Goal: Feedback & Contribution: Contribute content

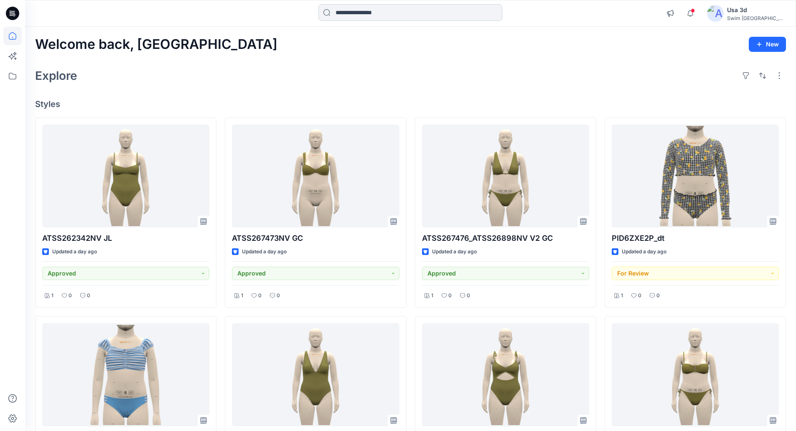
click at [337, 17] on input at bounding box center [410, 12] width 184 height 17
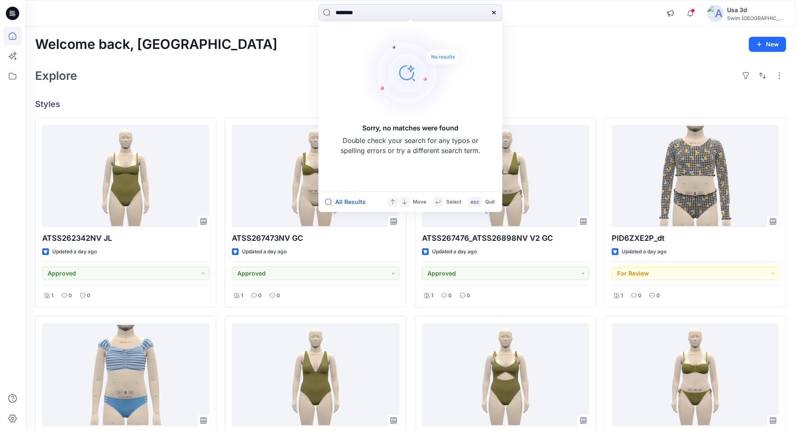
type input "********"
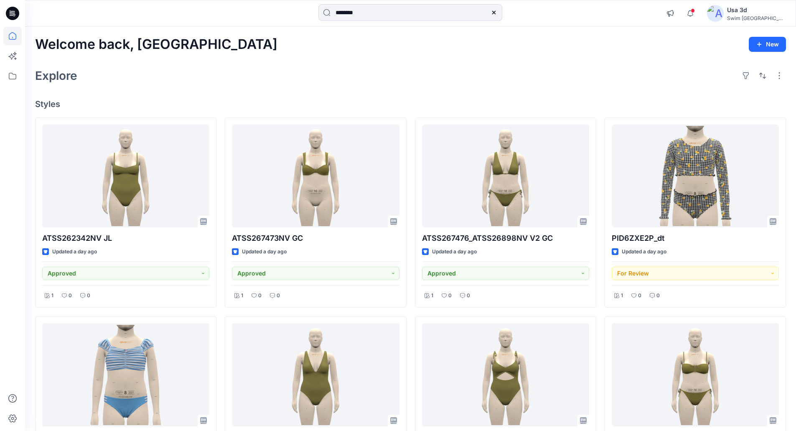
click at [15, 17] on icon at bounding box center [12, 13] width 13 height 13
click at [10, 43] on icon at bounding box center [12, 36] width 18 height 18
click at [10, 86] on div at bounding box center [12, 229] width 18 height 404
drag, startPoint x: 11, startPoint y: 78, endPoint x: 21, endPoint y: 76, distance: 9.7
click at [11, 78] on icon at bounding box center [12, 76] width 18 height 18
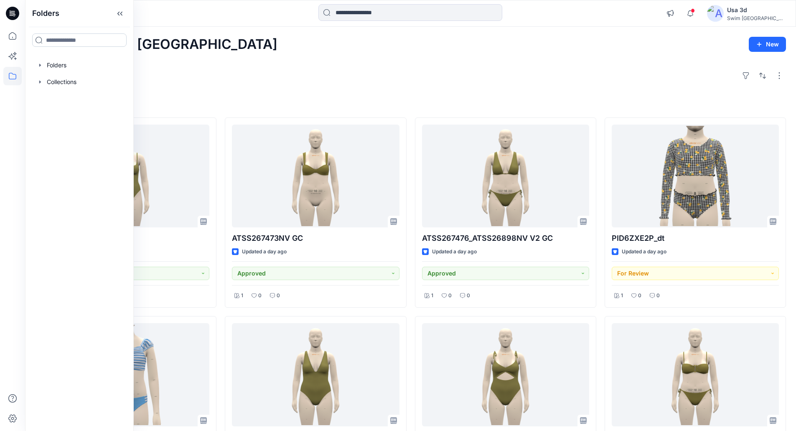
click at [58, 44] on input at bounding box center [79, 39] width 94 height 13
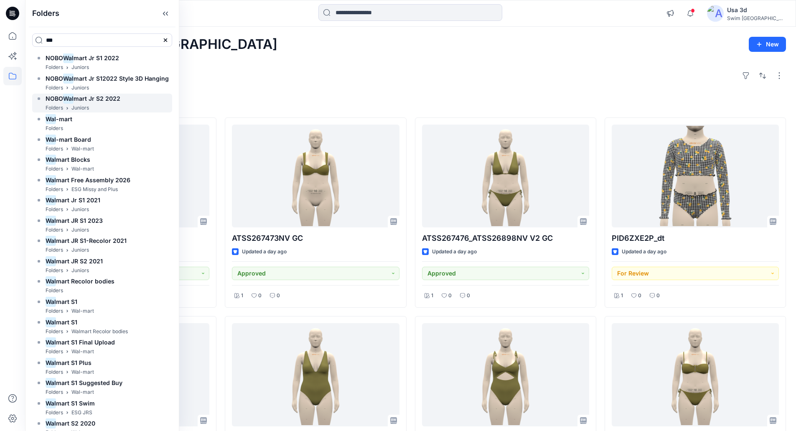
scroll to position [66, 0]
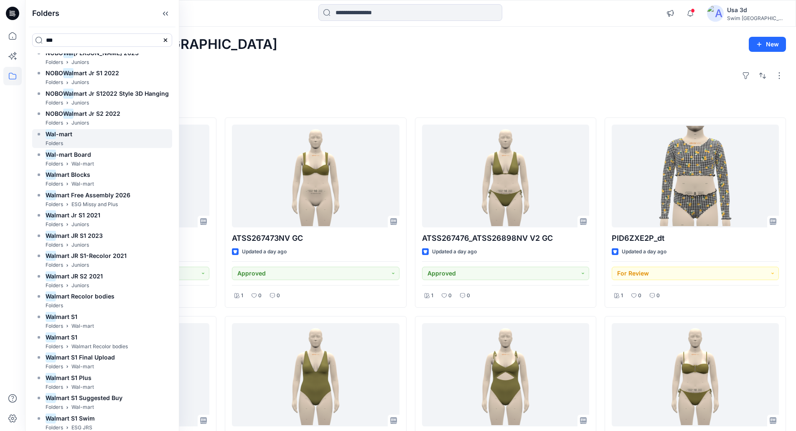
type input "***"
click at [76, 142] on div "Wal -mart Folders" at bounding box center [102, 138] width 140 height 19
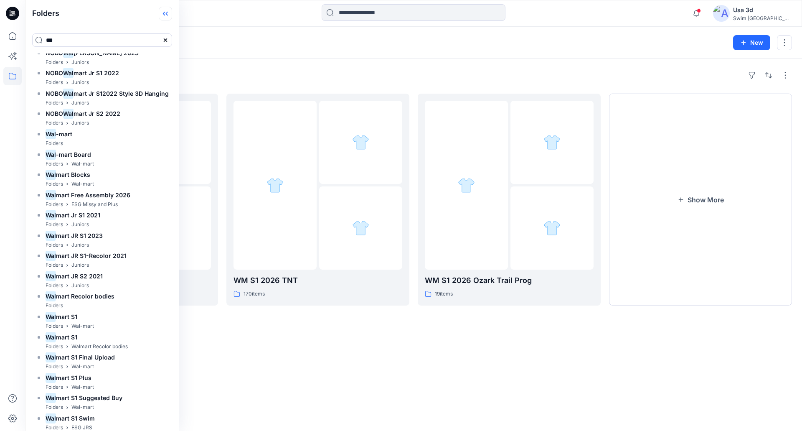
click at [165, 13] on icon at bounding box center [164, 14] width 2 height 4
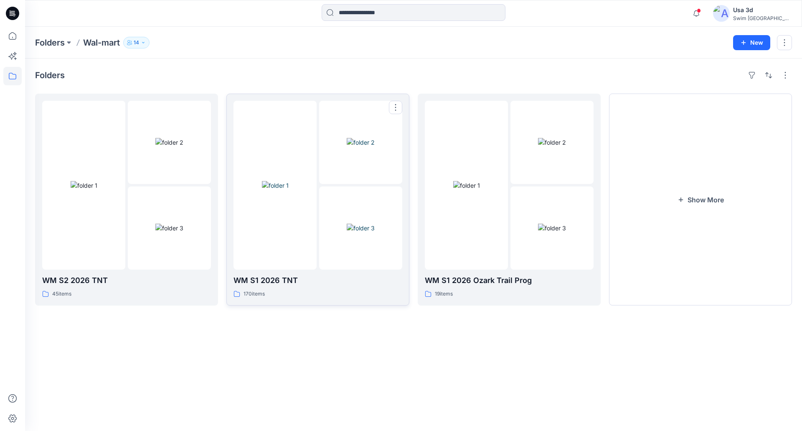
click at [363, 223] on img at bounding box center [361, 227] width 28 height 9
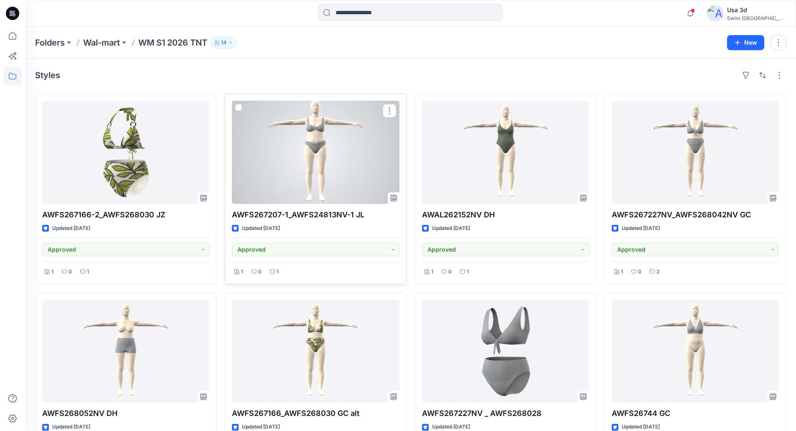
click at [333, 140] on div at bounding box center [315, 152] width 167 height 103
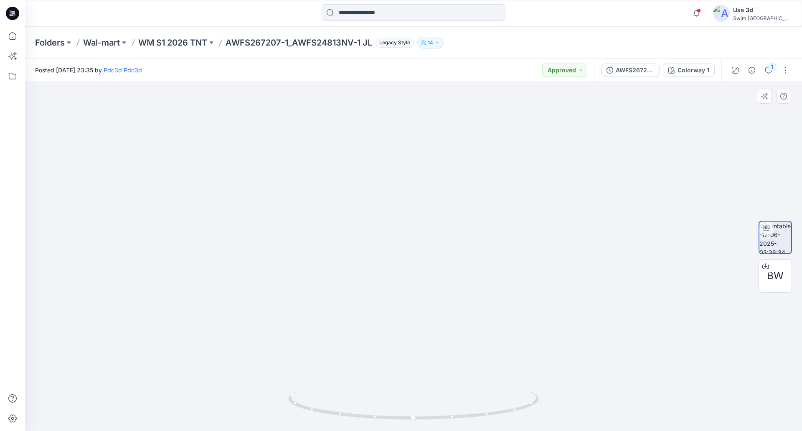
drag, startPoint x: 424, startPoint y: 154, endPoint x: 434, endPoint y: 263, distance: 109.4
click at [434, 263] on img at bounding box center [420, 144] width 911 height 573
click at [779, 277] on span "BW" at bounding box center [775, 275] width 17 height 15
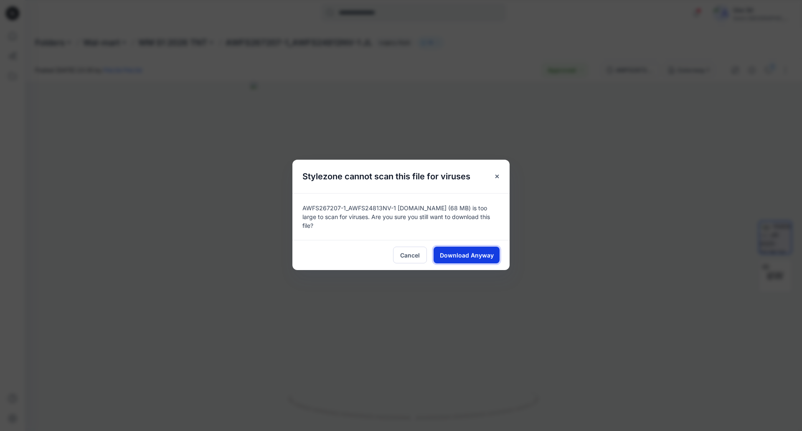
click at [482, 251] on span "Download Anyway" at bounding box center [467, 255] width 54 height 9
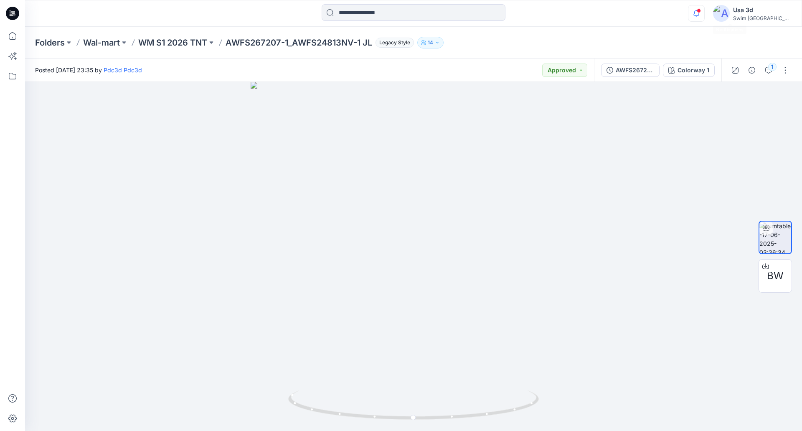
click at [704, 11] on icon "button" at bounding box center [696, 13] width 16 height 17
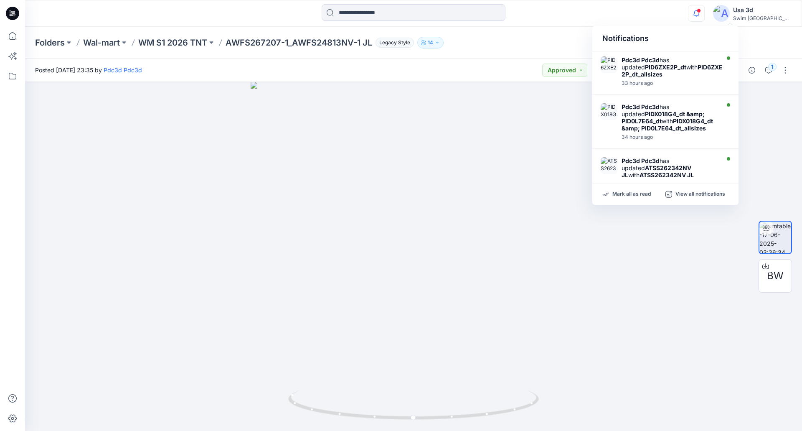
click at [704, 11] on icon "button" at bounding box center [696, 13] width 16 height 17
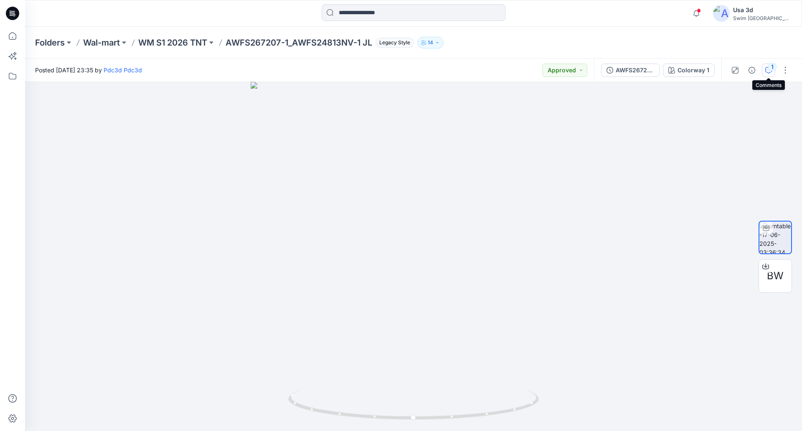
click at [768, 65] on div "1" at bounding box center [772, 67] width 8 height 8
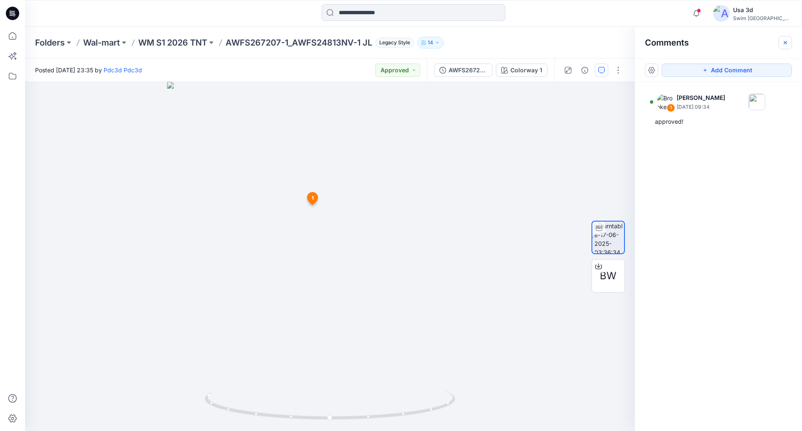
click at [787, 41] on icon "button" at bounding box center [785, 42] width 7 height 7
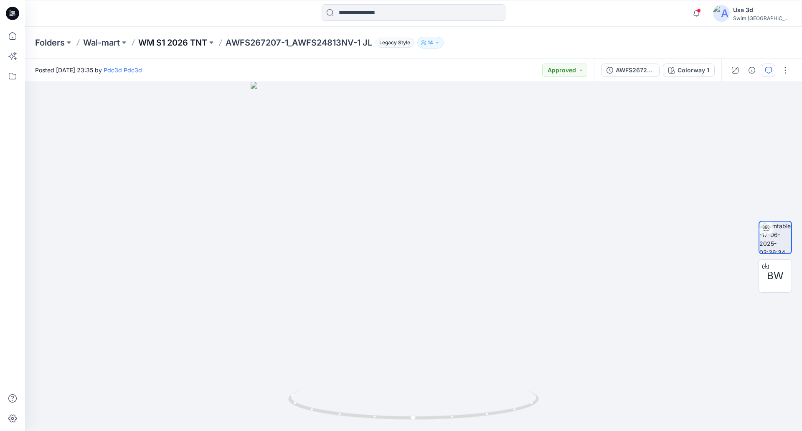
click at [173, 41] on p "WM S1 2026 TNT" at bounding box center [172, 43] width 69 height 12
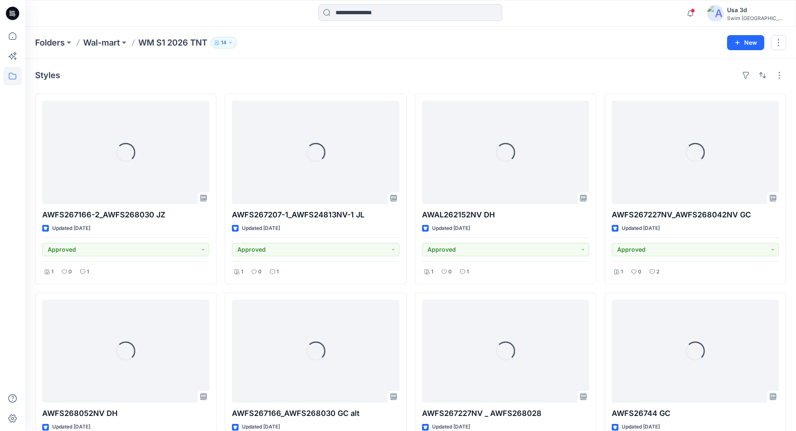
click at [11, 12] on icon at bounding box center [12, 13] width 13 height 13
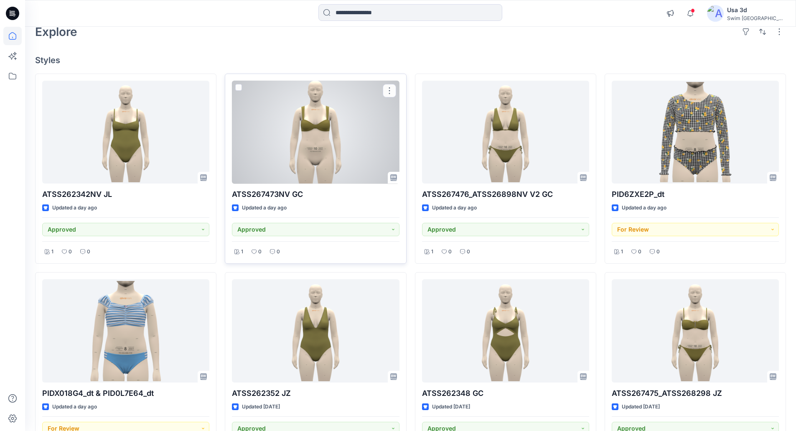
scroll to position [125, 0]
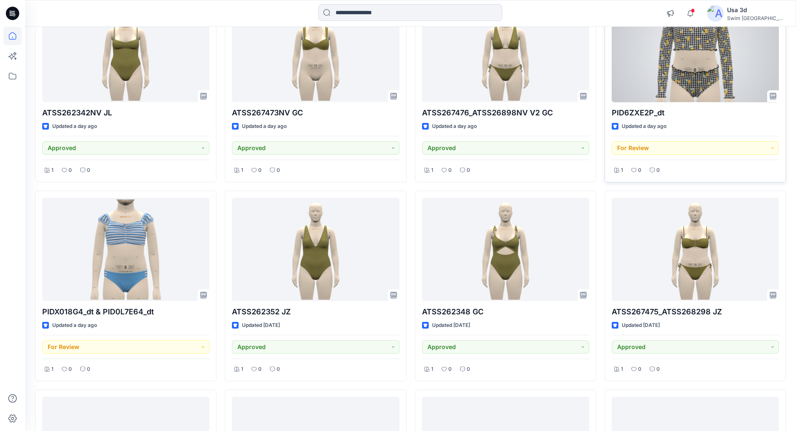
click at [680, 94] on div at bounding box center [695, 50] width 167 height 103
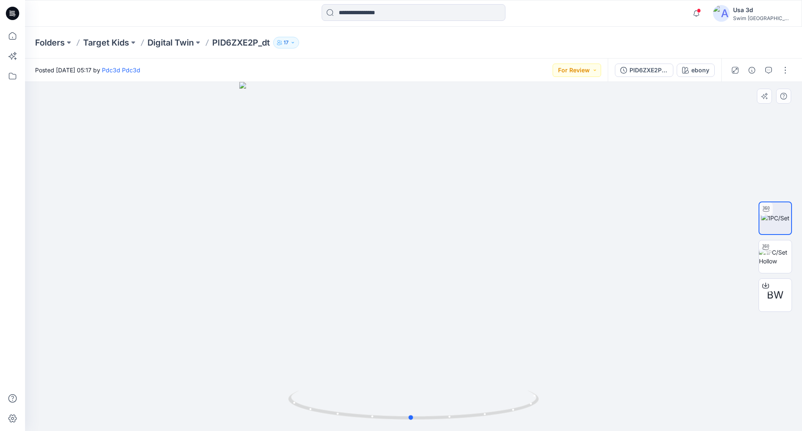
drag, startPoint x: 411, startPoint y: 306, endPoint x: 407, endPoint y: 175, distance: 130.4
click at [407, 175] on div at bounding box center [413, 256] width 777 height 349
drag, startPoint x: 344, startPoint y: 334, endPoint x: 363, endPoint y: 269, distance: 67.8
drag, startPoint x: 359, startPoint y: 312, endPoint x: 450, endPoint y: 46, distance: 280.7
click at [448, 38] on div "Folders Target Kids Digital Twin PID6ZXE2P_dt 17 Posted [DATE] 05:17 by Pdc3d P…" at bounding box center [413, 229] width 777 height 404
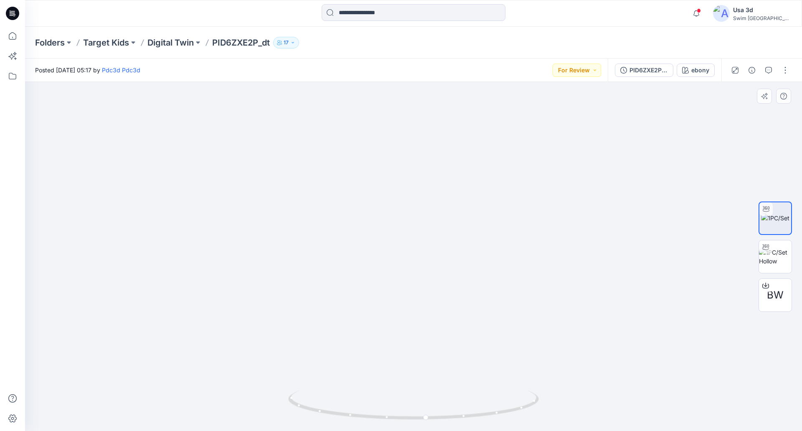
drag, startPoint x: 297, startPoint y: 280, endPoint x: 310, endPoint y: 228, distance: 53.6
click at [310, 228] on img at bounding box center [432, 23] width 815 height 815
click at [772, 70] on button "button" at bounding box center [768, 69] width 13 height 13
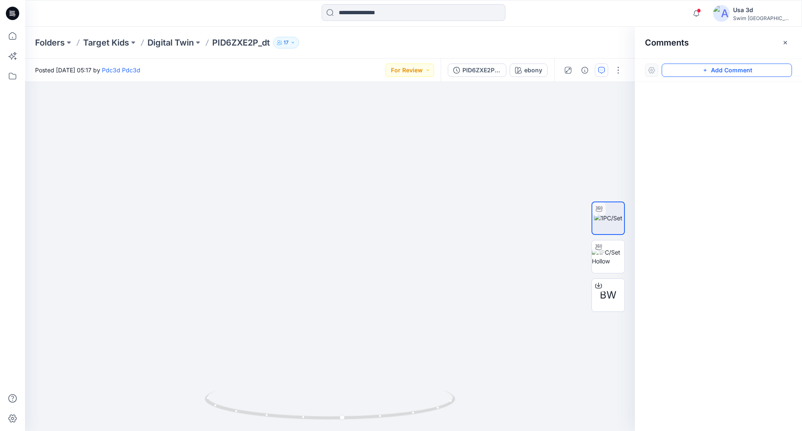
click at [713, 67] on button "Add Comment" at bounding box center [727, 69] width 130 height 13
click at [44, 239] on div "1" at bounding box center [330, 256] width 610 height 349
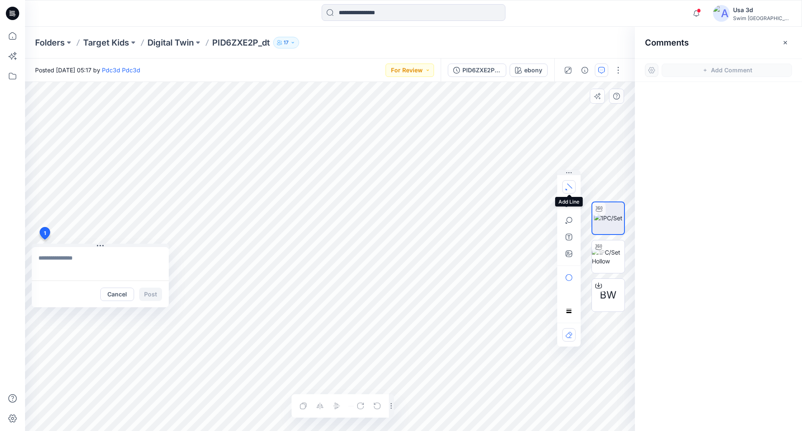
click at [568, 185] on icon "button" at bounding box center [569, 186] width 7 height 7
click at [566, 202] on icon "button" at bounding box center [569, 203] width 6 height 6
click at [154, 350] on icon "Layer 1" at bounding box center [330, 256] width 610 height 349
click at [154, 316] on g at bounding box center [154, 333] width 5 height 38
click at [130, 342] on g at bounding box center [142, 333] width 28 height 38
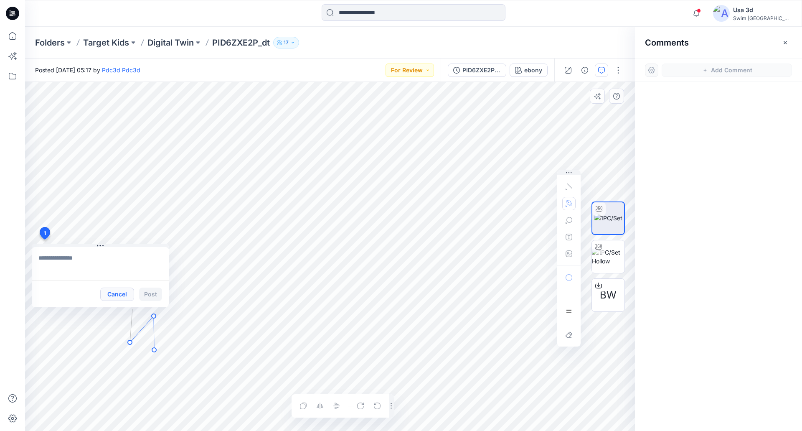
click at [120, 296] on button "Cancel" at bounding box center [117, 293] width 34 height 13
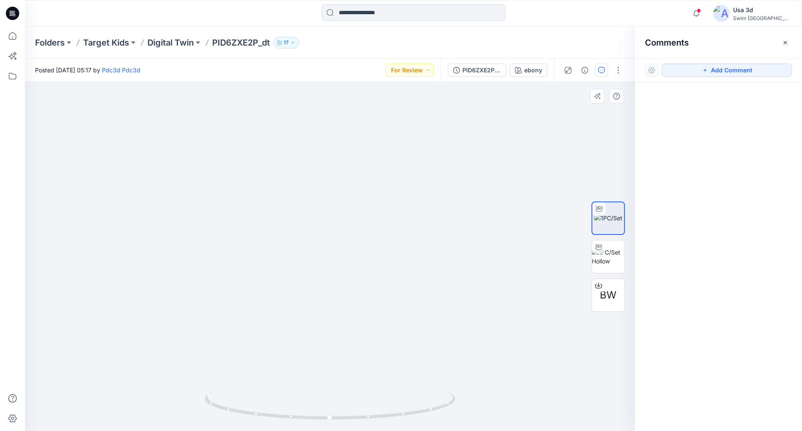
drag, startPoint x: 222, startPoint y: 342, endPoint x: 272, endPoint y: 147, distance: 200.6
drag, startPoint x: 206, startPoint y: 229, endPoint x: 210, endPoint y: 193, distance: 37.0
drag, startPoint x: 335, startPoint y: 293, endPoint x: 426, endPoint y: 277, distance: 91.6
click at [723, 69] on button "Add Comment" at bounding box center [727, 69] width 130 height 13
click at [57, 164] on div "1" at bounding box center [330, 256] width 610 height 349
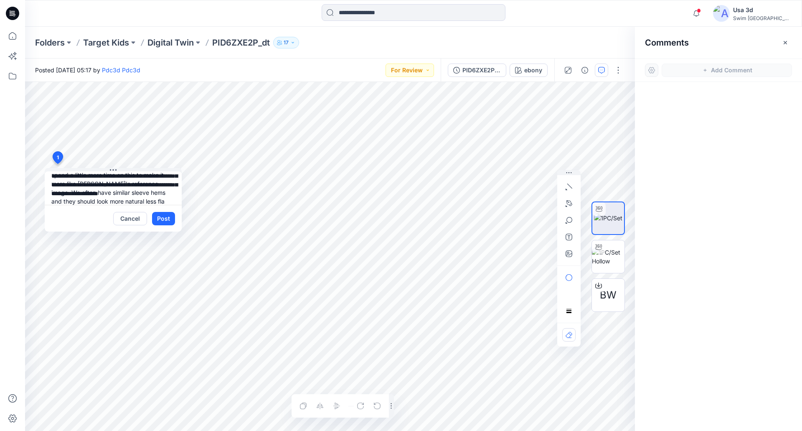
scroll to position [25, 0]
type textarea "**********"
click at [494, 71] on div "PID6ZXE2P_dt_allsizes" at bounding box center [481, 70] width 38 height 9
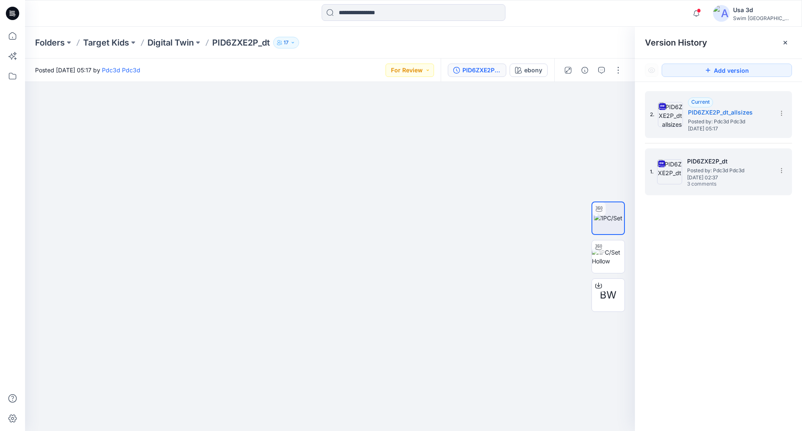
click at [714, 178] on span "[DATE] 02:37" at bounding box center [729, 178] width 84 height 6
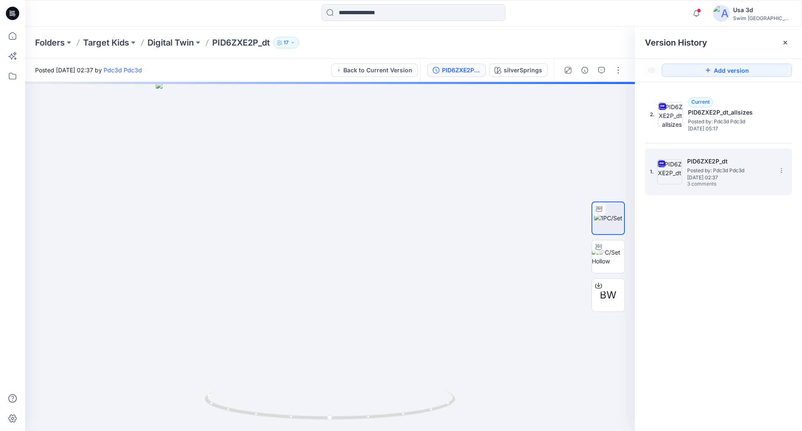
click at [701, 166] on span "Posted by: Pdc3d Pdc3d" at bounding box center [729, 170] width 84 height 8
click at [600, 72] on icon "button" at bounding box center [601, 70] width 7 height 7
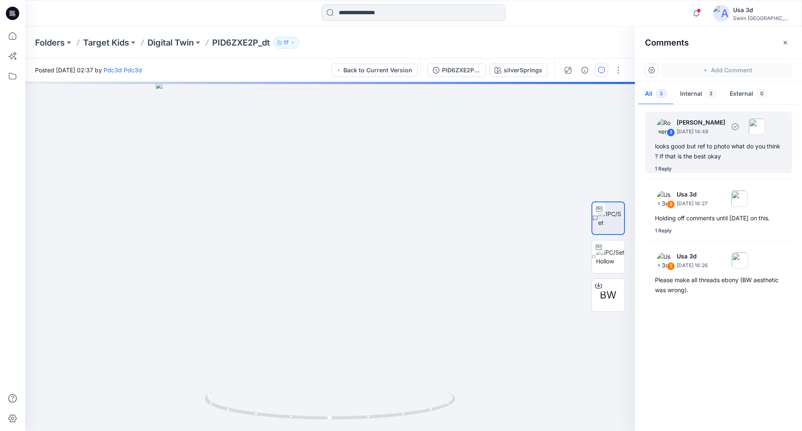
click at [690, 153] on div "looks good but ref to photo what do you think ? If that is the best okay" at bounding box center [718, 151] width 127 height 20
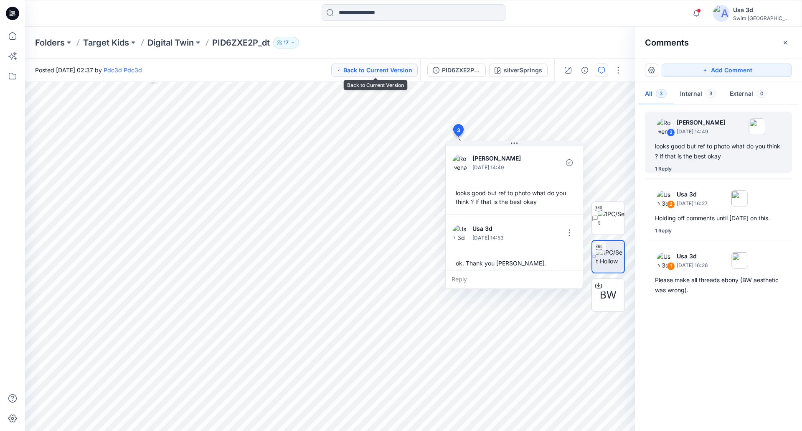
click at [377, 68] on button "Back to Current Version" at bounding box center [374, 69] width 86 height 13
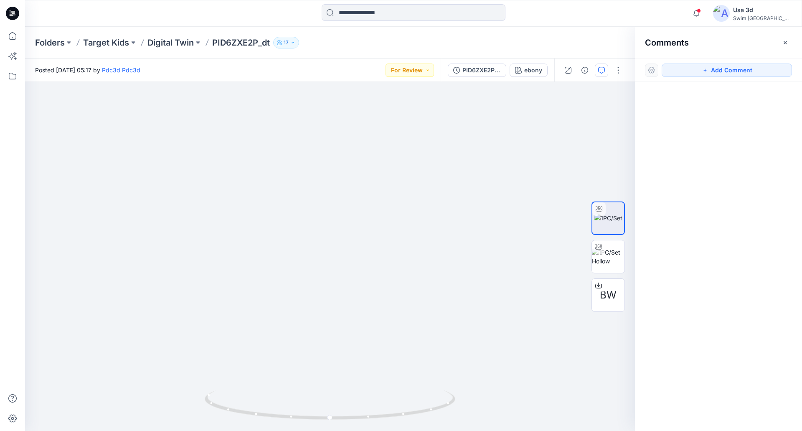
drag, startPoint x: 240, startPoint y: 324, endPoint x: 452, endPoint y: 55, distance: 343.0
click at [473, 67] on div "PID6ZXE2P_dt_allsizes" at bounding box center [481, 70] width 38 height 9
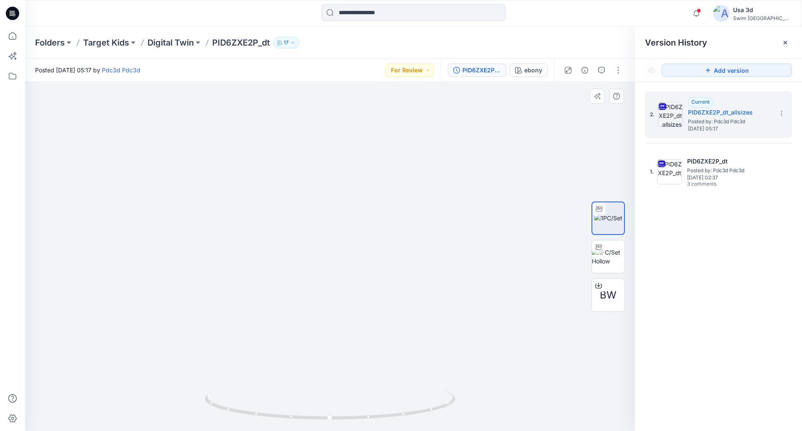
drag, startPoint x: 145, startPoint y: 304, endPoint x: 255, endPoint y: 162, distance: 179.6
click at [603, 72] on icon "button" at bounding box center [601, 70] width 7 height 7
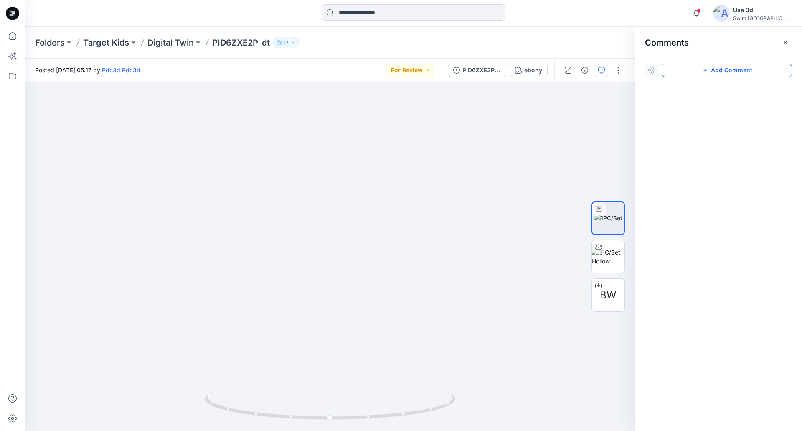
click at [725, 76] on button "Add Comment" at bounding box center [727, 69] width 130 height 13
click at [61, 141] on div "1" at bounding box center [330, 256] width 610 height 349
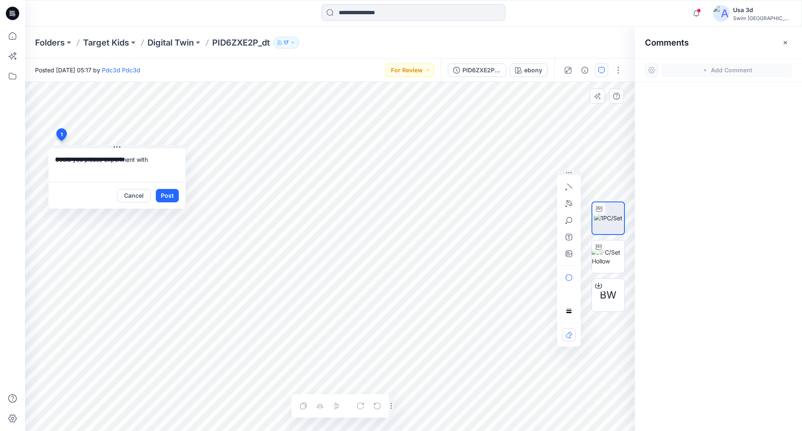
click at [159, 159] on textarea "**********" at bounding box center [116, 164] width 137 height 33
click at [46, 154] on div "**********" at bounding box center [330, 256] width 610 height 349
type textarea "**********"
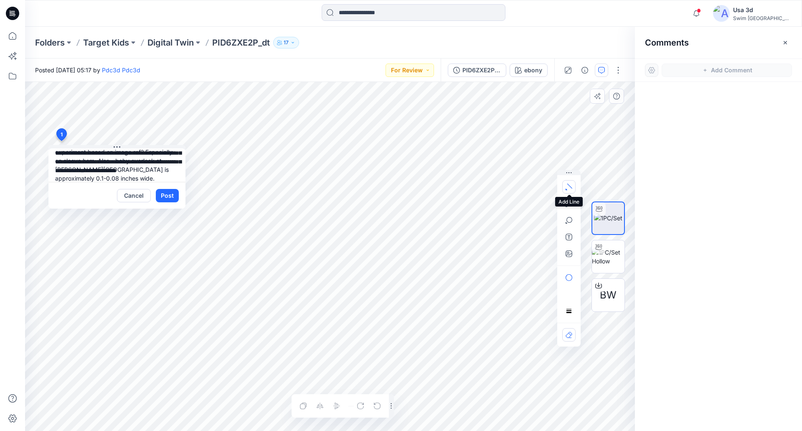
click at [571, 187] on icon "button" at bounding box center [569, 185] width 5 height 5
click at [120, 175] on textarea "**********" at bounding box center [116, 164] width 137 height 33
click at [133, 178] on textarea "**********" at bounding box center [116, 164] width 137 height 33
click at [570, 253] on icon "button" at bounding box center [569, 253] width 7 height 7
type input"] "**********"
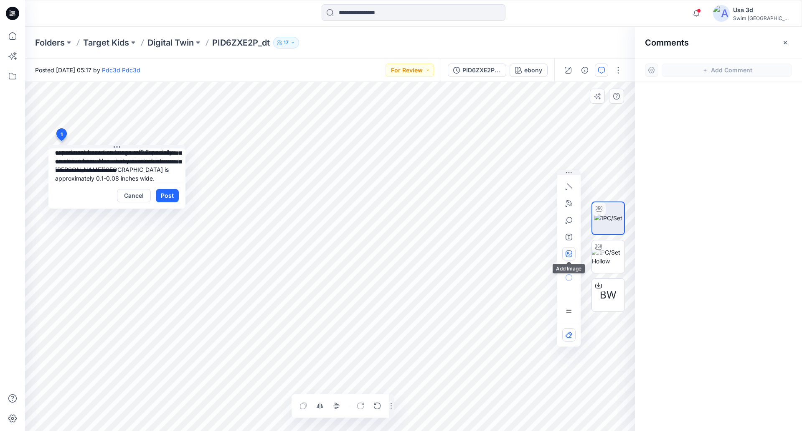
click at [569, 256] on icon "button" at bounding box center [569, 253] width 7 height 7
type input"] "**********"
drag, startPoint x: 116, startPoint y: 180, endPoint x: 121, endPoint y: 176, distance: 6.3
click at [116, 180] on textarea "**********" at bounding box center [116, 164] width 137 height 33
click at [165, 196] on button "Post" at bounding box center [167, 195] width 23 height 13
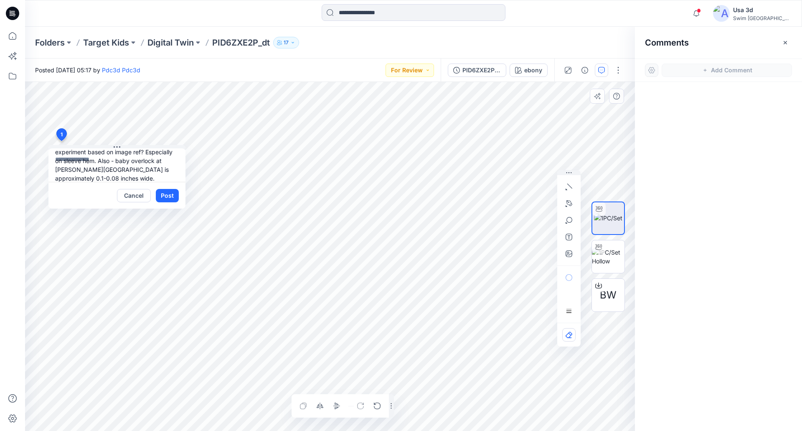
scroll to position [0, 0]
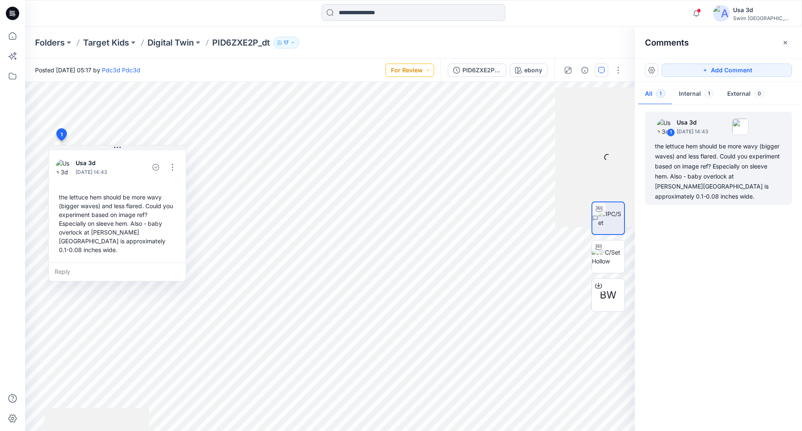
click at [406, 66] on button "For Review" at bounding box center [410, 69] width 48 height 13
click at [381, 163] on p "Resubmit" at bounding box center [388, 164] width 25 height 11
click at [168, 39] on p "Digital Twin" at bounding box center [170, 43] width 46 height 12
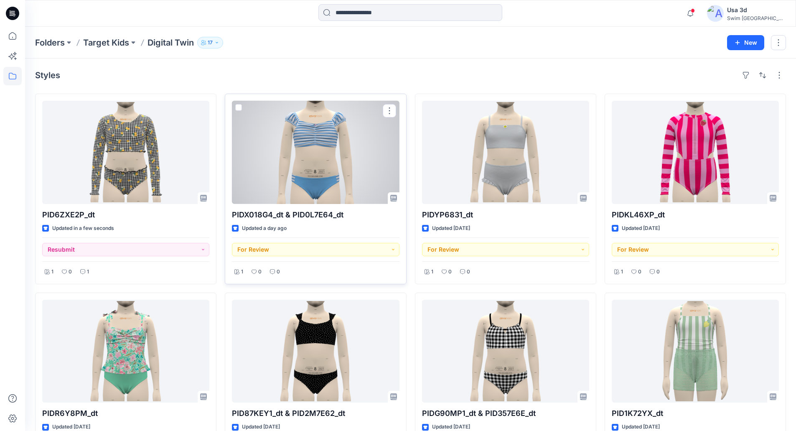
click at [357, 161] on div at bounding box center [315, 152] width 167 height 103
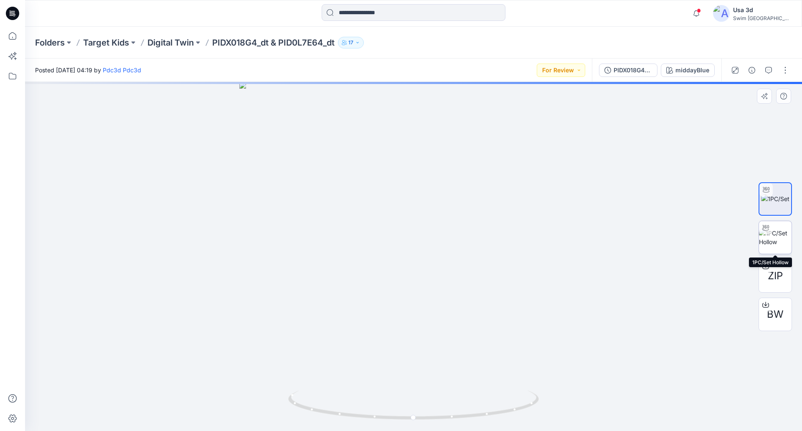
click at [775, 239] on img at bounding box center [775, 238] width 33 height 18
click at [778, 203] on img at bounding box center [775, 198] width 28 height 9
drag, startPoint x: 457, startPoint y: 224, endPoint x: 475, endPoint y: 232, distance: 19.6
click at [436, 225] on div at bounding box center [413, 256] width 777 height 349
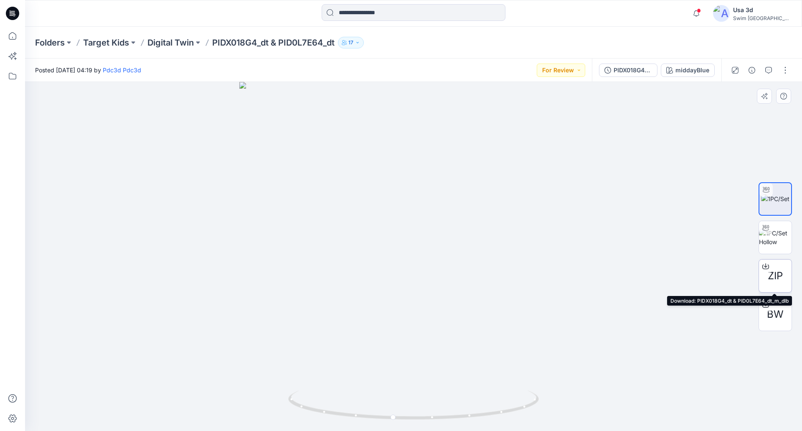
click at [784, 282] on div "ZIP" at bounding box center [775, 275] width 33 height 33
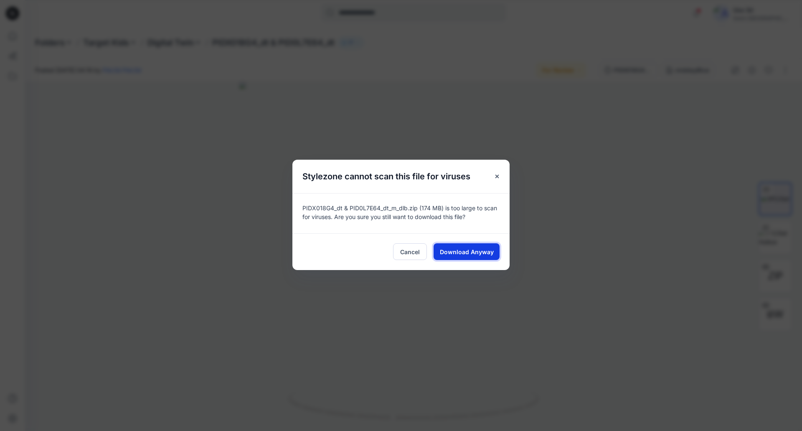
click at [462, 253] on span "Download Anyway" at bounding box center [467, 251] width 54 height 9
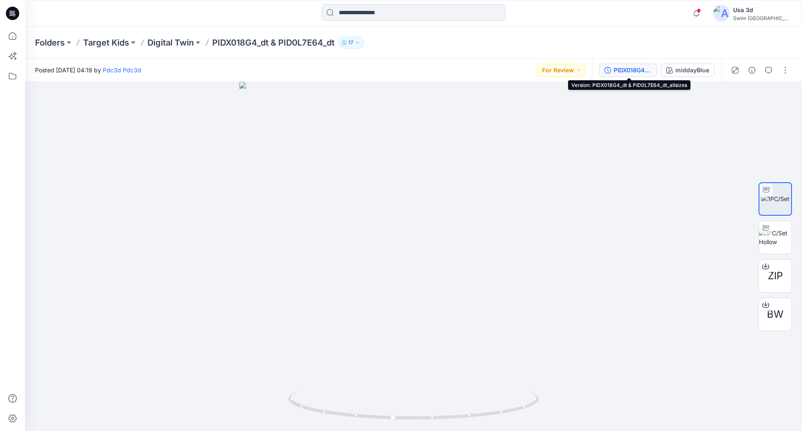
click at [616, 73] on div "PIDX018G4_dt & PID0L7E64_dt_allsizes" at bounding box center [633, 70] width 38 height 9
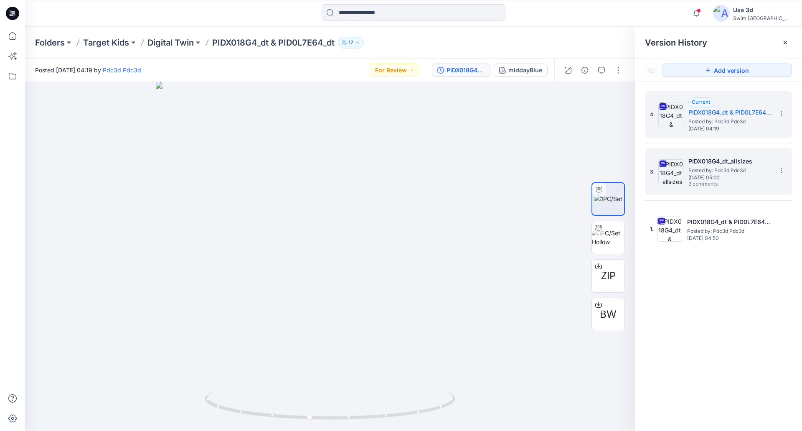
click at [734, 181] on span "3 comments" at bounding box center [717, 184] width 58 height 7
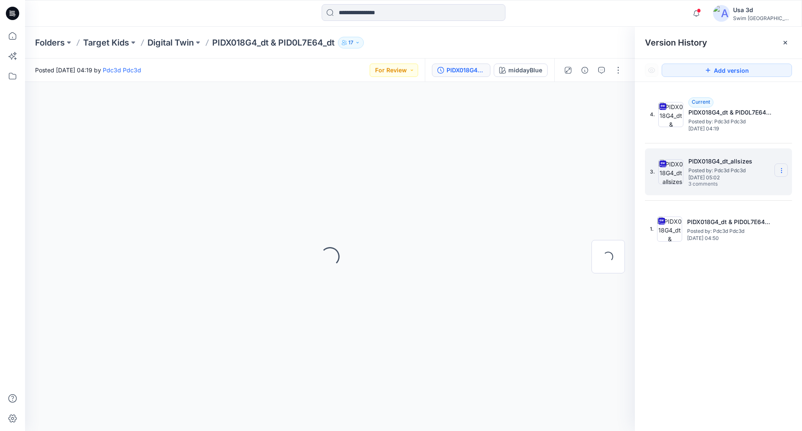
click at [781, 171] on icon at bounding box center [781, 170] width 7 height 7
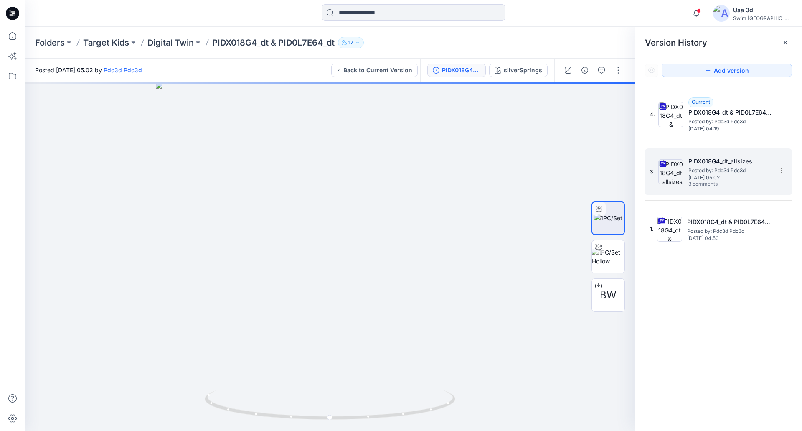
click at [740, 166] on span "Posted by: Pdc3d Pdc3d" at bounding box center [730, 170] width 84 height 8
click at [757, 170] on span "Posted by: Pdc3d Pdc3d" at bounding box center [730, 170] width 84 height 8
click at [604, 74] on button "button" at bounding box center [601, 69] width 13 height 13
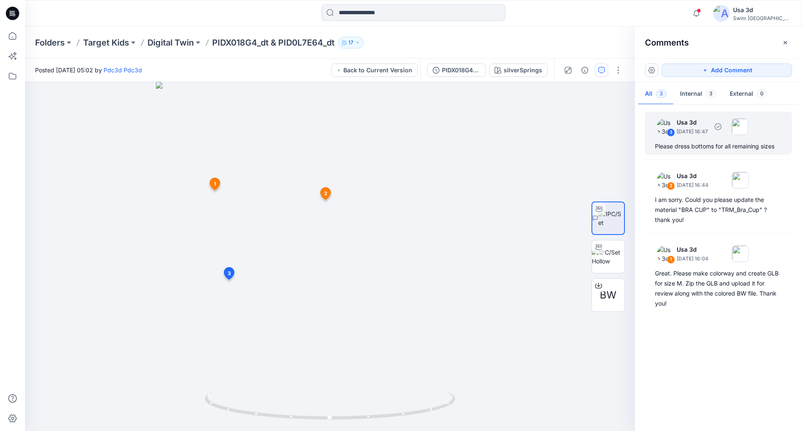
click at [707, 140] on div "3 Usa 3d [DATE] 16:47 Please dress bottoms for all remaining sizes" at bounding box center [718, 133] width 147 height 43
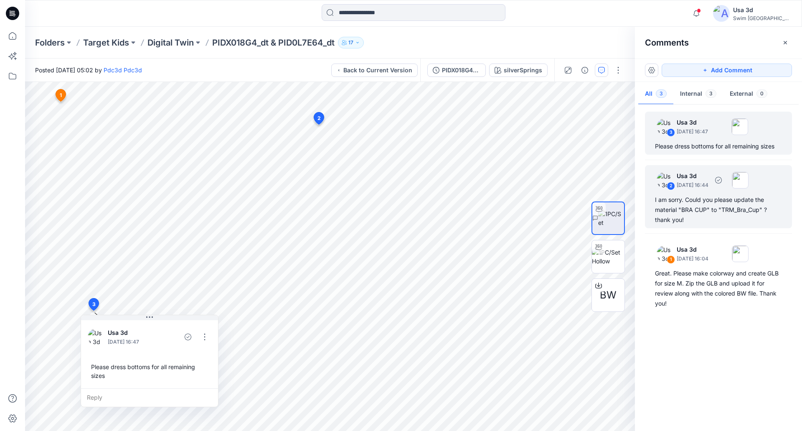
click at [726, 199] on div "I am sorry. Could you please update the material "BRA CUP" to "TRM_Bra_Cup" ? t…" at bounding box center [718, 210] width 127 height 30
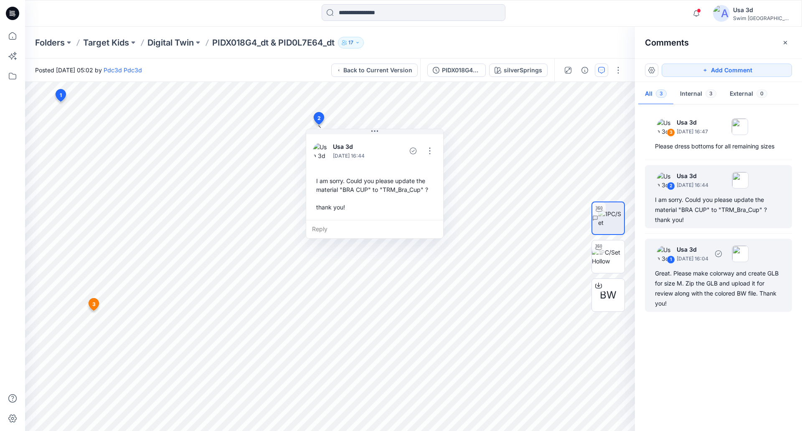
click at [718, 272] on div "Great. Please make colorway and create GLB for size M. Zip the GLB and upload i…" at bounding box center [718, 288] width 127 height 40
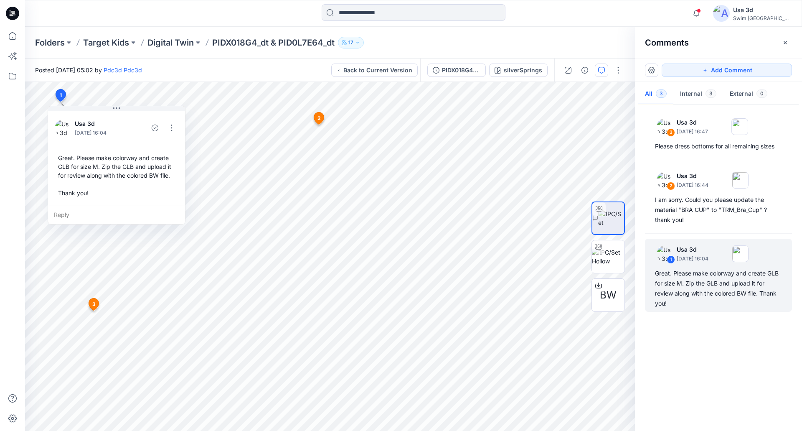
click at [288, 41] on p "PIDX018G4_dt & PID0L7E64_dt" at bounding box center [273, 43] width 122 height 12
click at [379, 70] on button "Back to Current Version" at bounding box center [374, 69] width 86 height 13
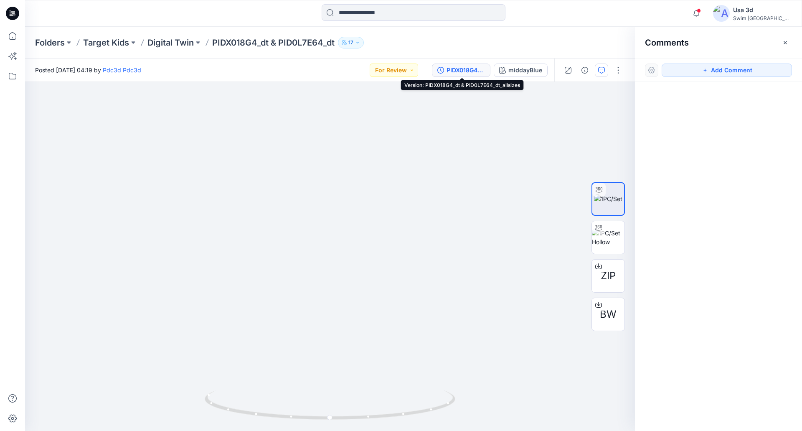
click at [472, 74] on div "PIDX018G4_dt & PID0L7E64_dt_allsizes" at bounding box center [466, 70] width 38 height 9
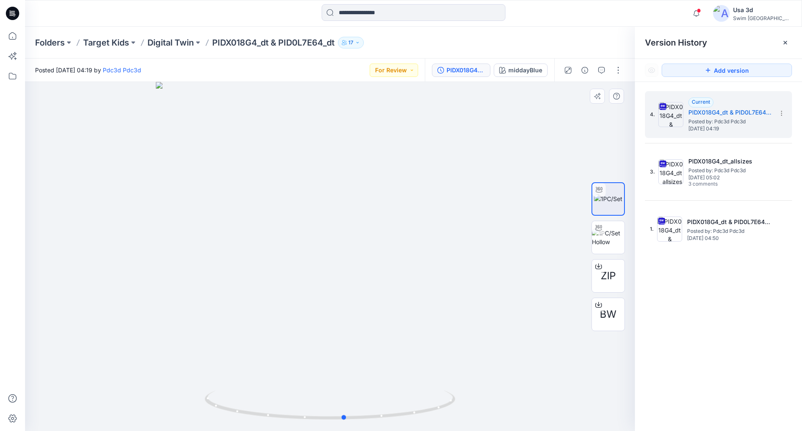
drag, startPoint x: 363, startPoint y: 213, endPoint x: 378, endPoint y: 213, distance: 14.6
click at [378, 213] on div at bounding box center [330, 256] width 610 height 349
drag, startPoint x: 366, startPoint y: 277, endPoint x: 243, endPoint y: 263, distance: 124.0
click at [243, 263] on div at bounding box center [330, 256] width 610 height 349
drag, startPoint x: 312, startPoint y: 198, endPoint x: 424, endPoint y: 204, distance: 111.7
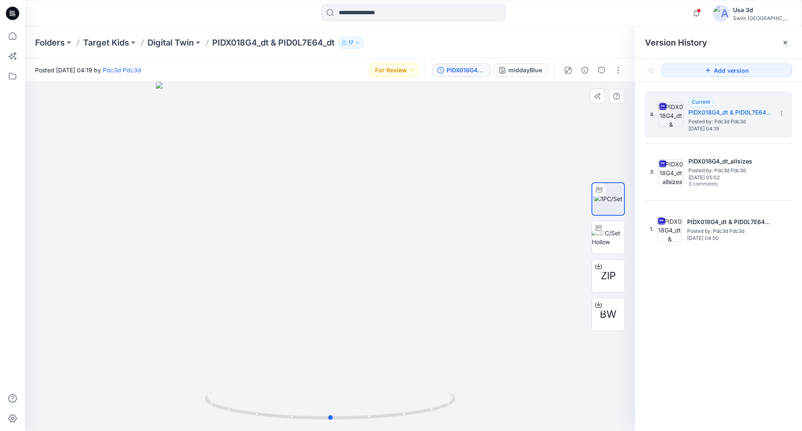
click at [424, 204] on div at bounding box center [330, 256] width 610 height 349
click at [606, 279] on span "ZIP" at bounding box center [608, 275] width 15 height 15
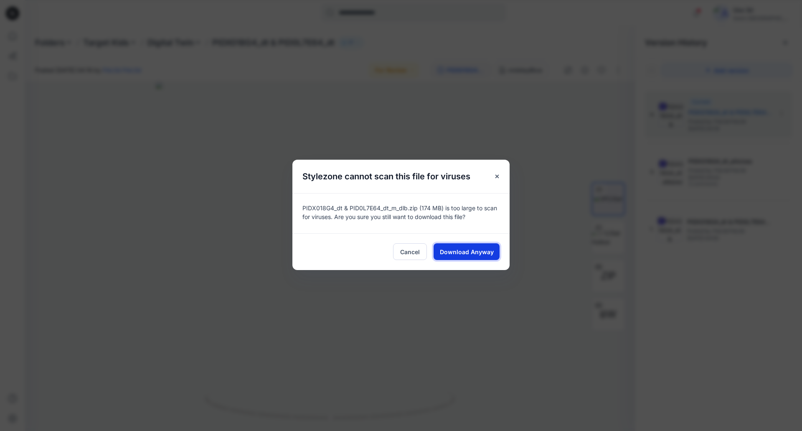
click at [468, 252] on span "Download Anyway" at bounding box center [467, 251] width 54 height 9
